Goal: Task Accomplishment & Management: Complete application form

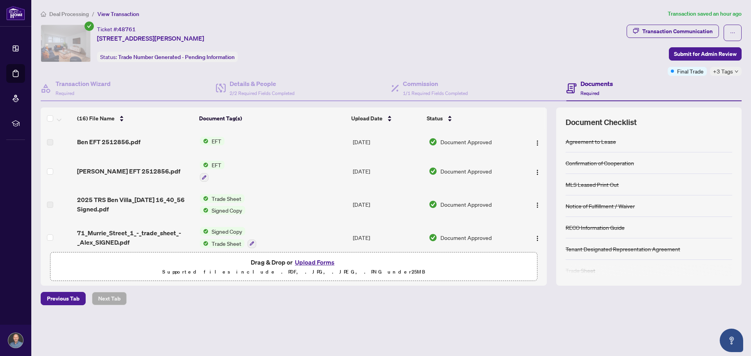
click at [137, 165] on td "Alex EFT 2512856.pdf" at bounding box center [135, 171] width 122 height 34
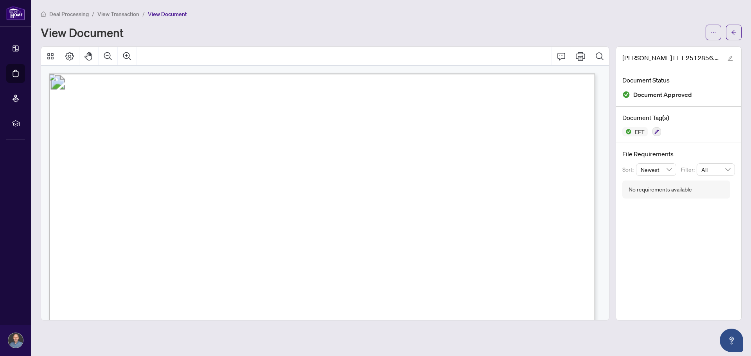
click at [122, 12] on span "View Transaction" at bounding box center [118, 14] width 42 height 7
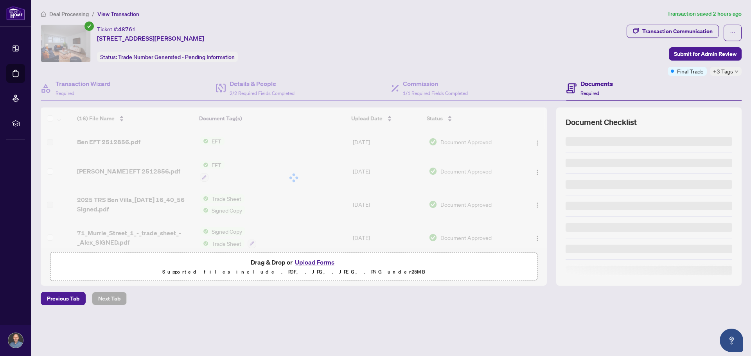
click at [69, 12] on span "Deal Processing" at bounding box center [69, 14] width 40 height 7
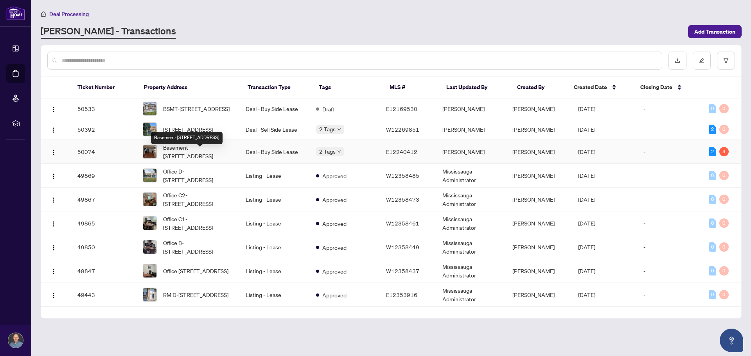
click at [192, 158] on span "Basement-[STREET_ADDRESS]" at bounding box center [198, 151] width 70 height 17
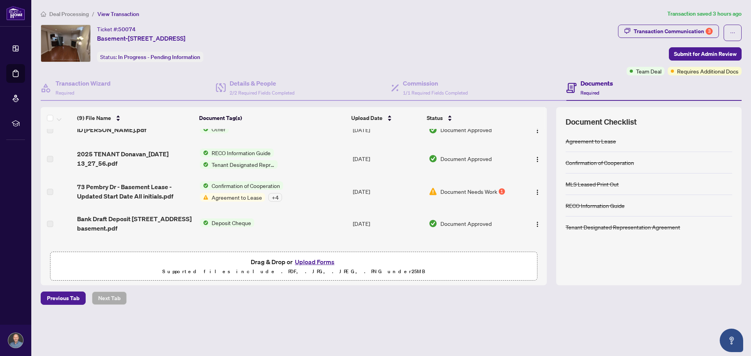
scroll to position [158, 0]
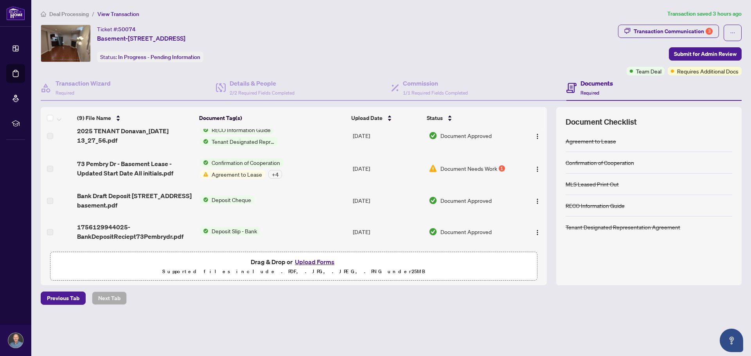
click at [236, 174] on span "Agreement to Lease" at bounding box center [236, 174] width 57 height 9
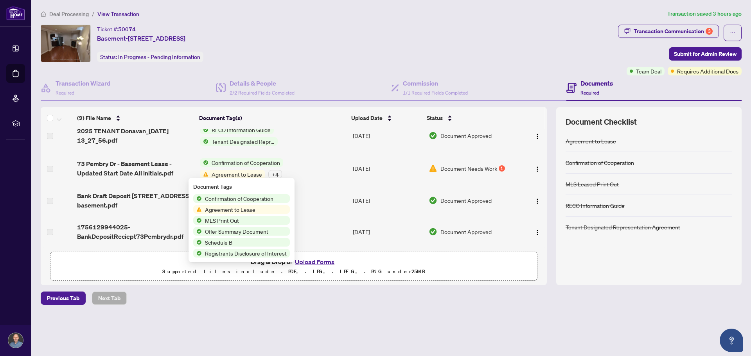
click at [407, 314] on div "Deal Processing / View Transaction Transaction saved 3 hours ago Ticket #: 5007…" at bounding box center [391, 170] width 707 height 323
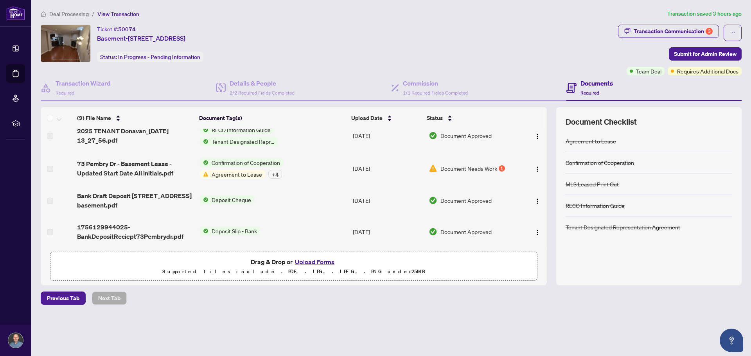
click at [411, 313] on div "Deal Processing / View Transaction Transaction saved 3 hours ago Ticket #: 5007…" at bounding box center [391, 170] width 707 height 323
click at [277, 92] on span "2/2 Required Fields Completed" at bounding box center [262, 93] width 65 height 6
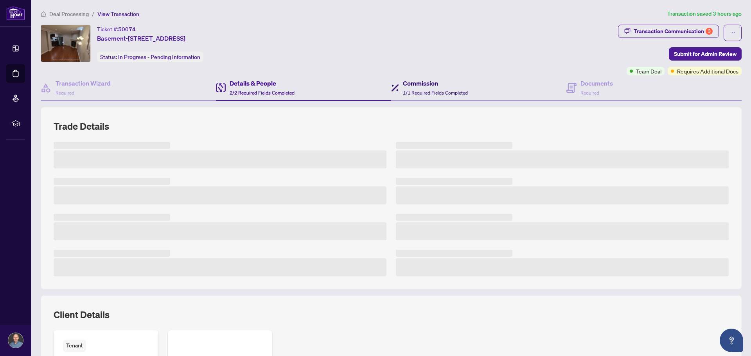
drag, startPoint x: 443, startPoint y: 91, endPoint x: 433, endPoint y: 106, distance: 18.9
click at [443, 90] on span "1/1 Required Fields Completed" at bounding box center [435, 93] width 65 height 6
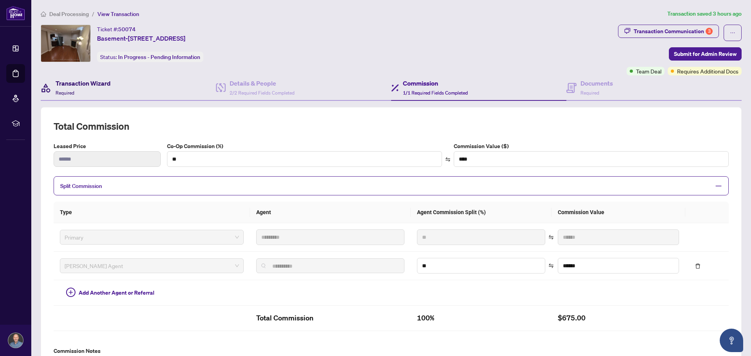
click at [98, 82] on h4 "Transaction Wizard" at bounding box center [83, 83] width 55 height 9
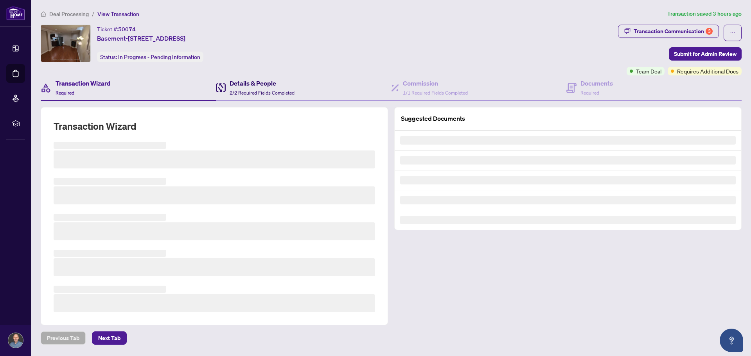
click at [237, 87] on h4 "Details & People" at bounding box center [262, 83] width 65 height 9
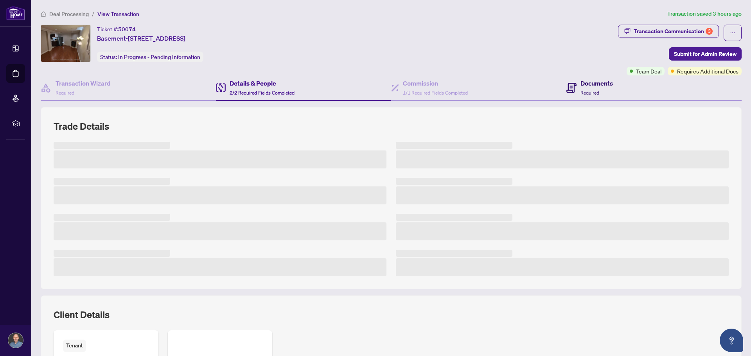
click at [580, 93] on span "Required" at bounding box center [589, 93] width 19 height 6
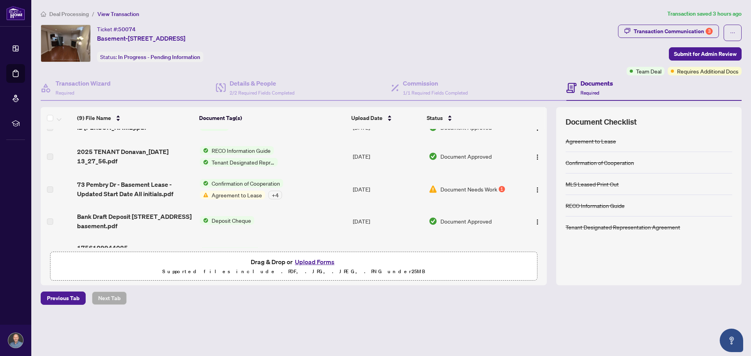
scroll to position [156, 0]
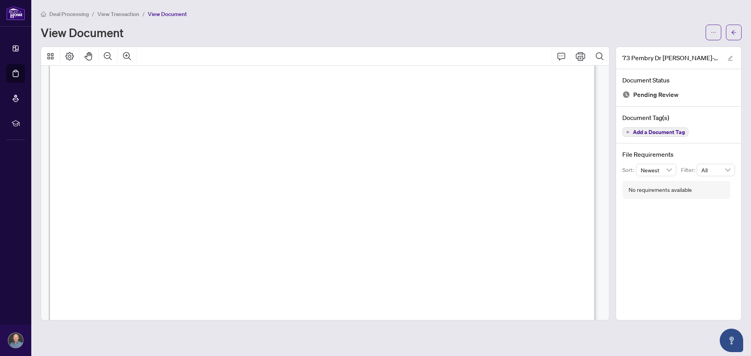
scroll to position [39, 0]
click at [114, 17] on span "View Transaction" at bounding box center [118, 14] width 42 height 7
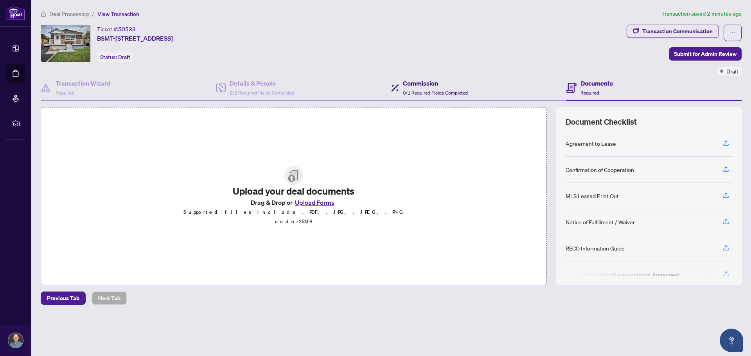
click at [458, 92] on span "0/1 Required Fields Completed" at bounding box center [435, 93] width 65 height 6
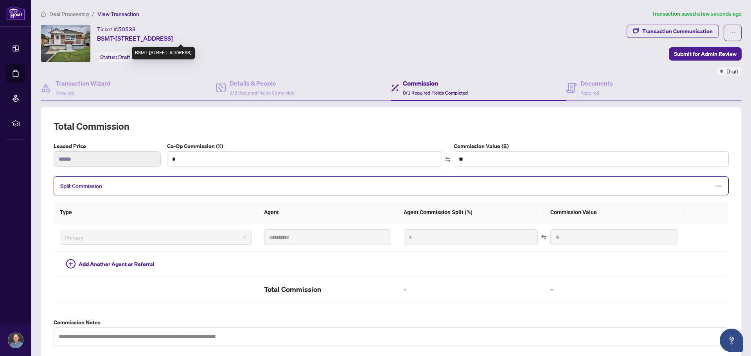
click at [173, 36] on span "BSMT-19 Lynvalley Cres, Toronto, Ontario M1R 2V1, Canada" at bounding box center [135, 38] width 76 height 9
click at [107, 35] on span "BSMT-19 Lynvalley Cres, Toronto, Ontario M1R 2V1, Canada" at bounding box center [135, 38] width 76 height 9
copy span "BSMT-19 Lynvalley Cres, Toronto, Ontario M1R 2V1, Canada"
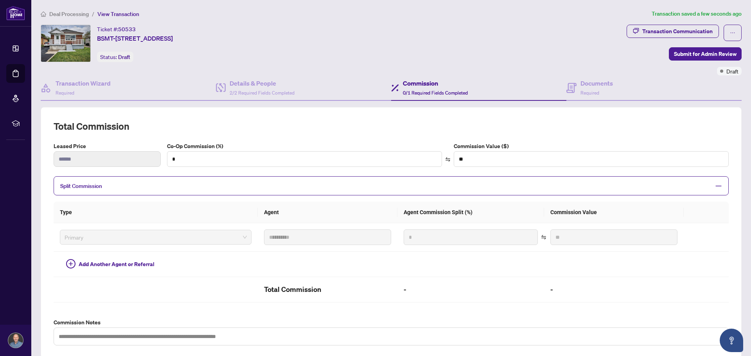
click at [57, 12] on span "Deal Processing" at bounding box center [69, 14] width 40 height 7
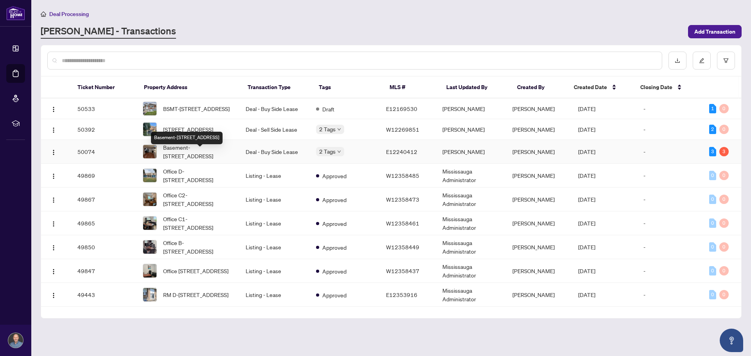
click at [197, 157] on span "Basement-[STREET_ADDRESS]" at bounding box center [198, 151] width 70 height 17
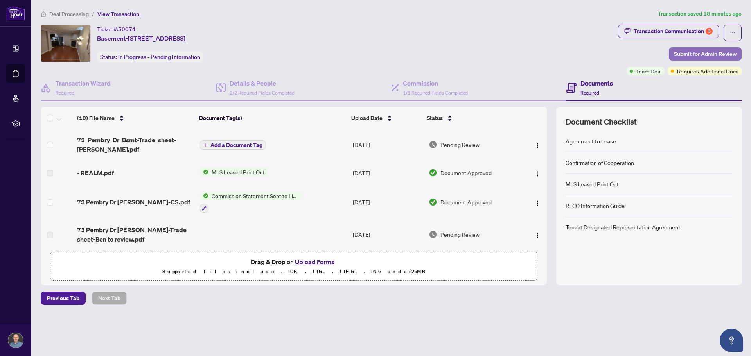
click at [706, 50] on span "Submit for Admin Review" at bounding box center [705, 54] width 63 height 13
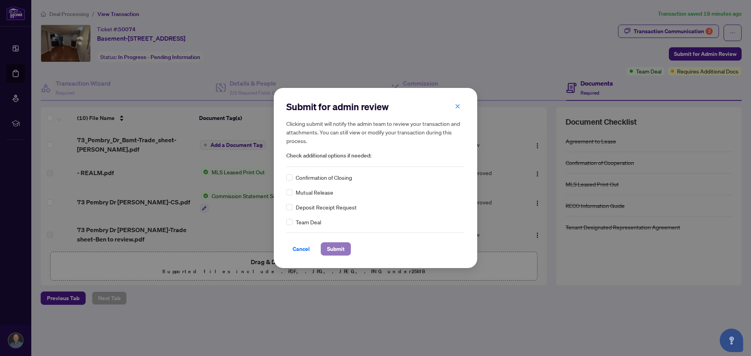
click at [338, 246] on span "Submit" at bounding box center [336, 249] width 18 height 13
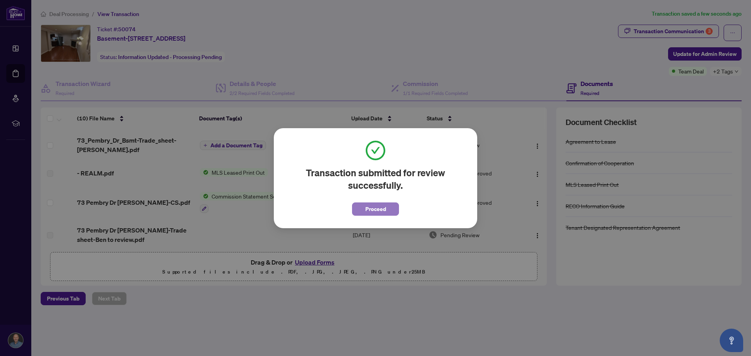
click at [378, 208] on span "Proceed" at bounding box center [375, 209] width 21 height 13
